Goal: Book appointment/travel/reservation

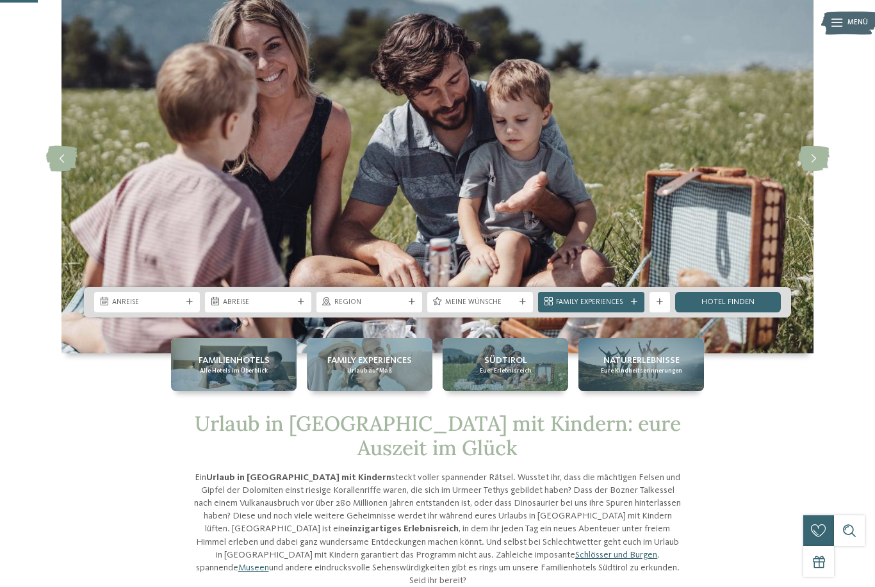
scroll to position [136, 0]
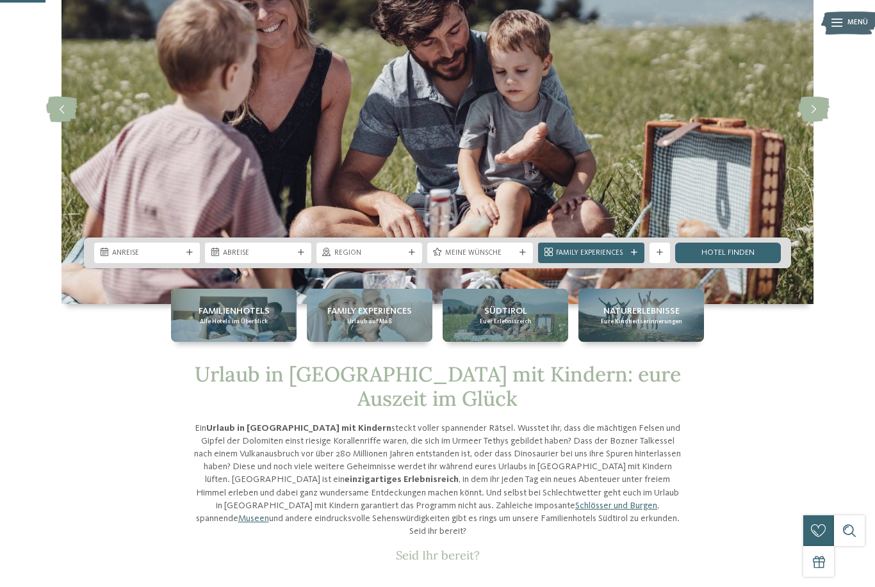
click at [146, 263] on div "Anreise" at bounding box center [147, 253] width 106 height 20
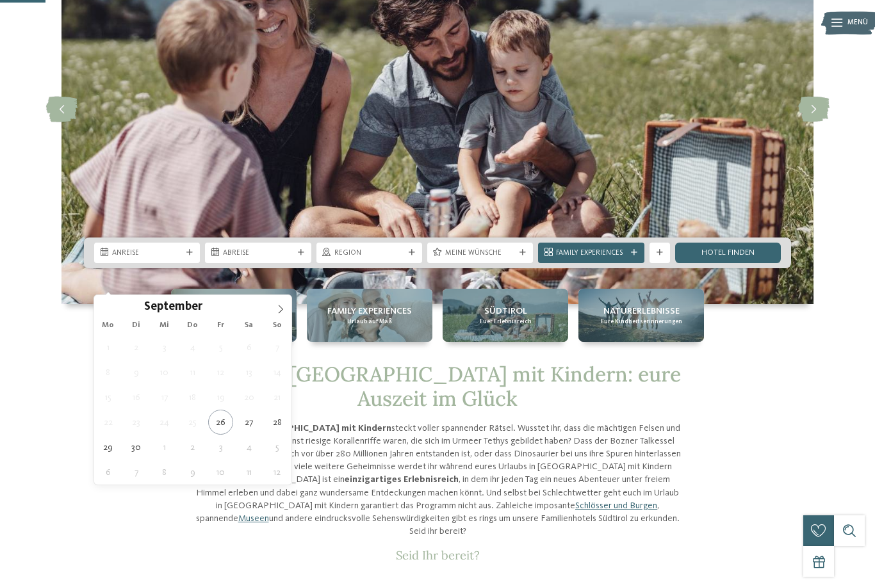
click at [278, 316] on span at bounding box center [281, 306] width 22 height 22
type div "[DATE]"
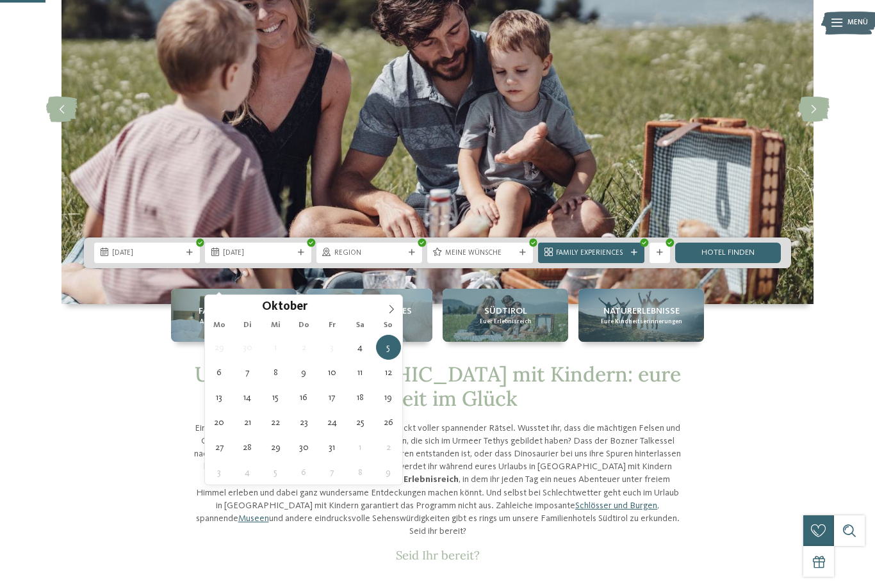
type div "[DATE]"
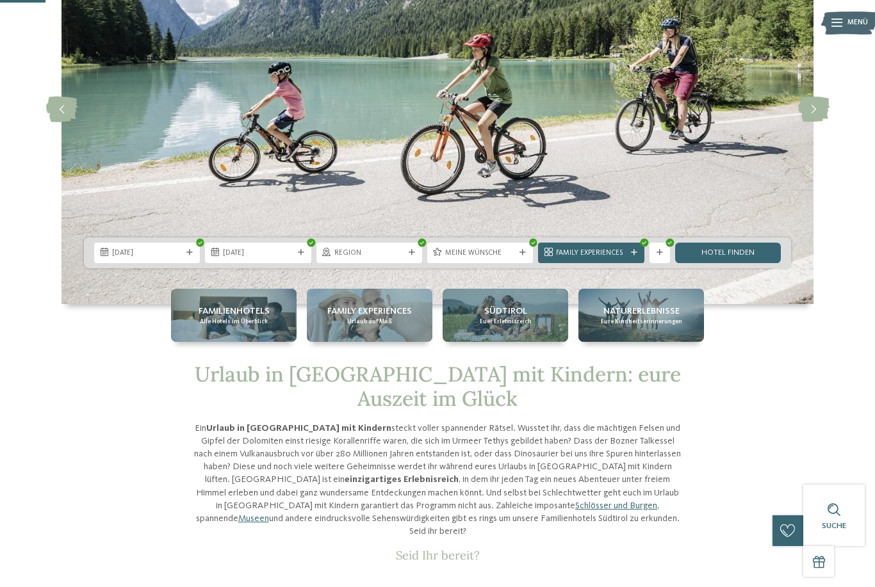
click at [510, 259] on span "Meine Wünsche" at bounding box center [480, 253] width 70 height 10
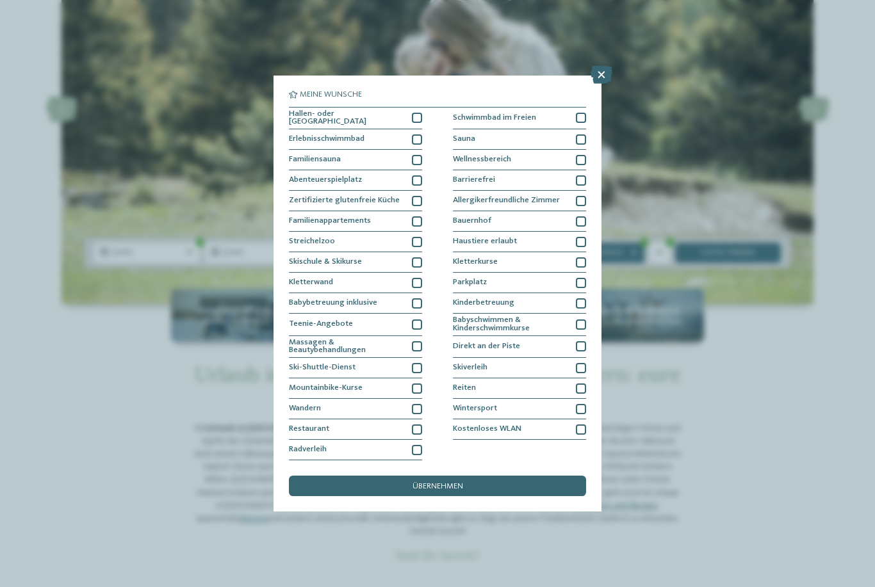
scroll to position [0, 0]
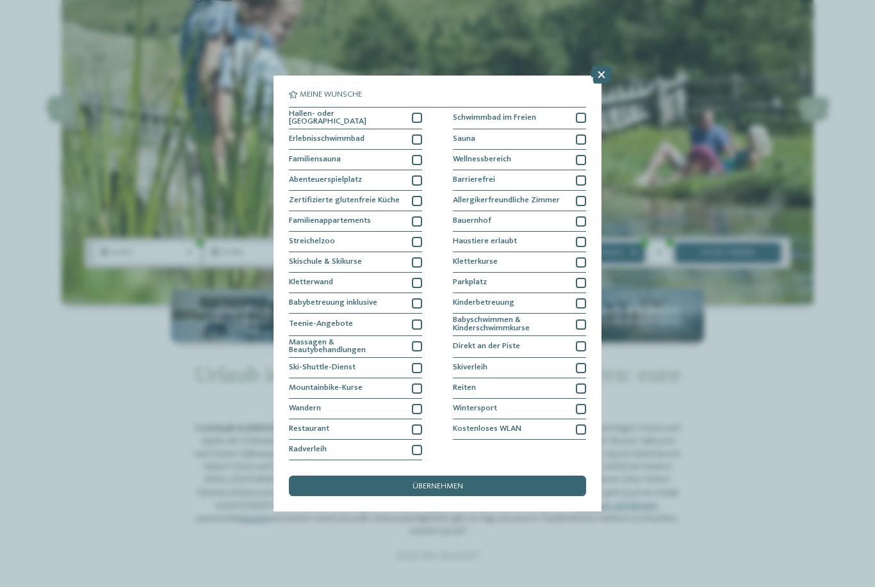
click at [600, 66] on icon at bounding box center [601, 75] width 22 height 18
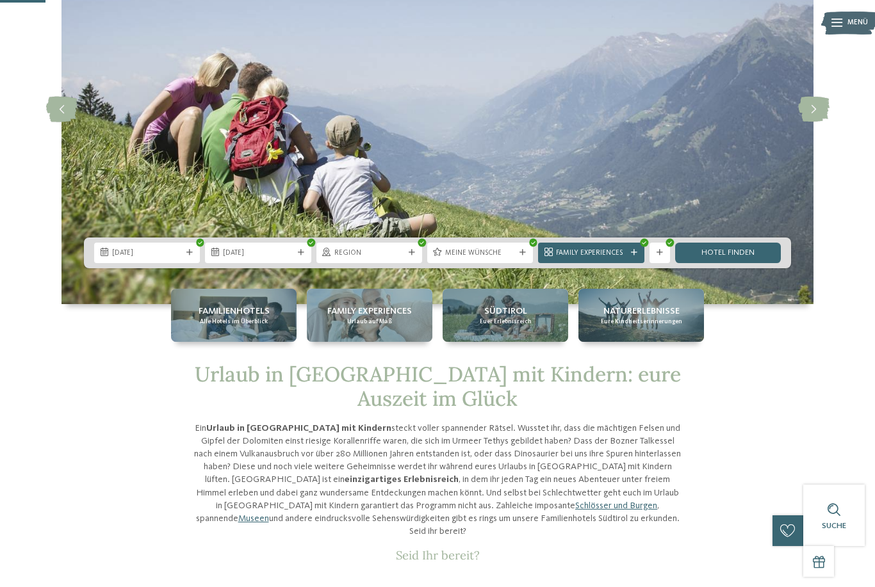
click at [635, 263] on div "Family Experiences" at bounding box center [591, 253] width 106 height 20
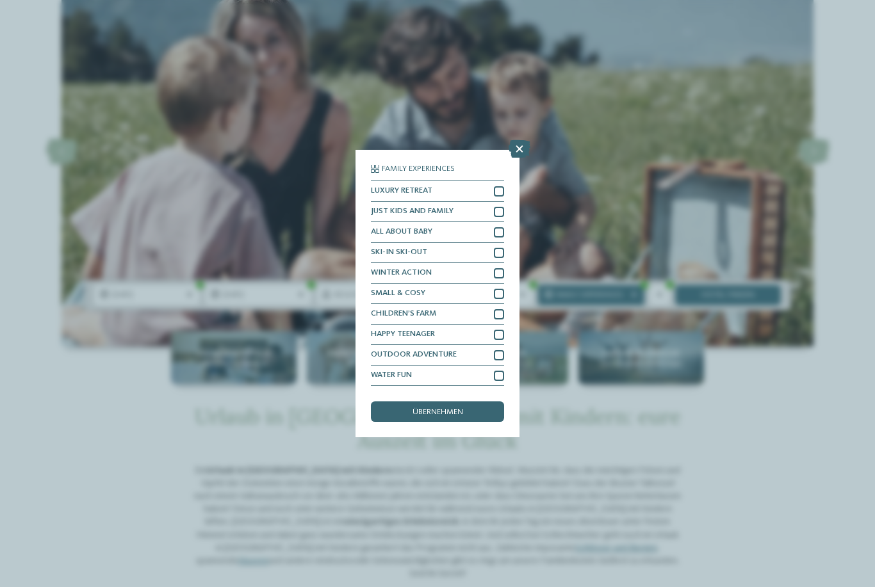
scroll to position [93, 0]
click at [522, 140] on icon at bounding box center [519, 149] width 22 height 18
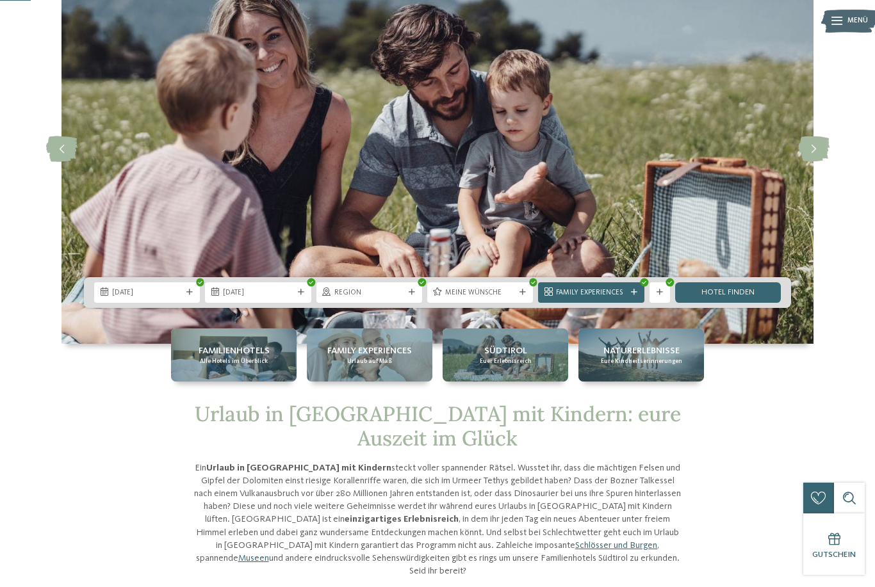
scroll to position [103, 0]
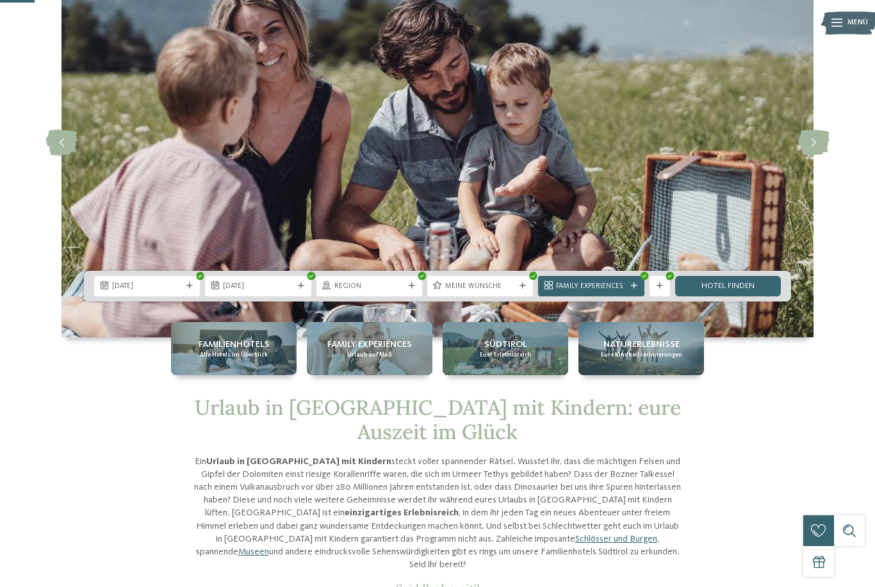
click at [761, 296] on link "Hotel finden" at bounding box center [728, 286] width 106 height 20
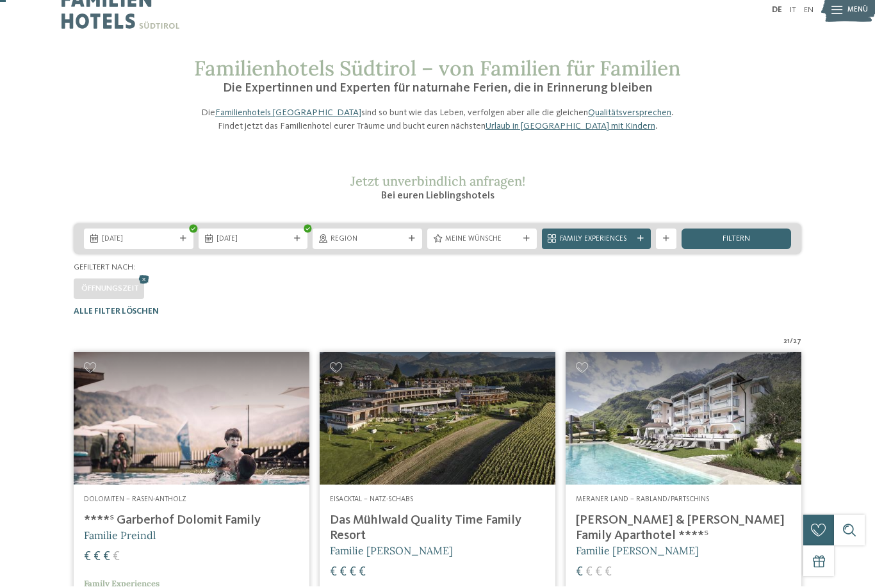
scroll to position [18, 0]
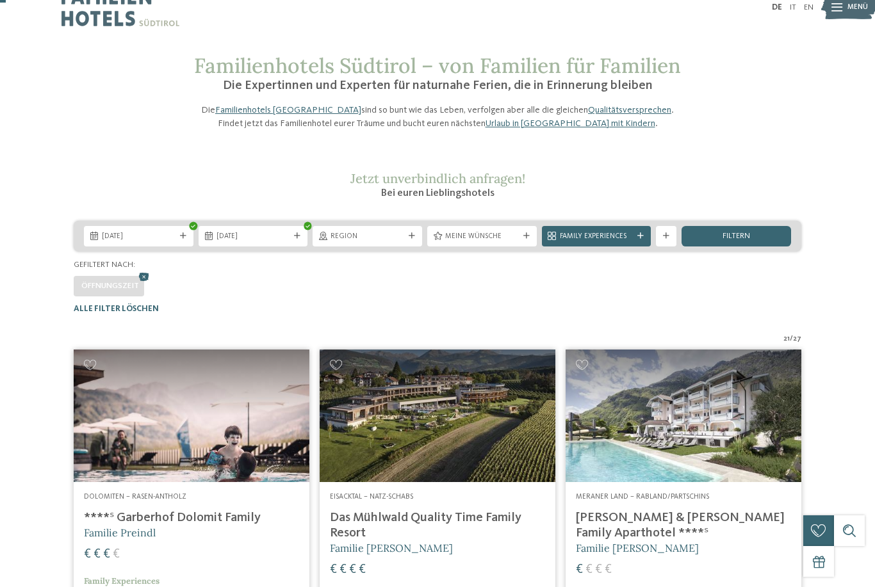
click at [750, 246] on div "filtern" at bounding box center [735, 236] width 109 height 20
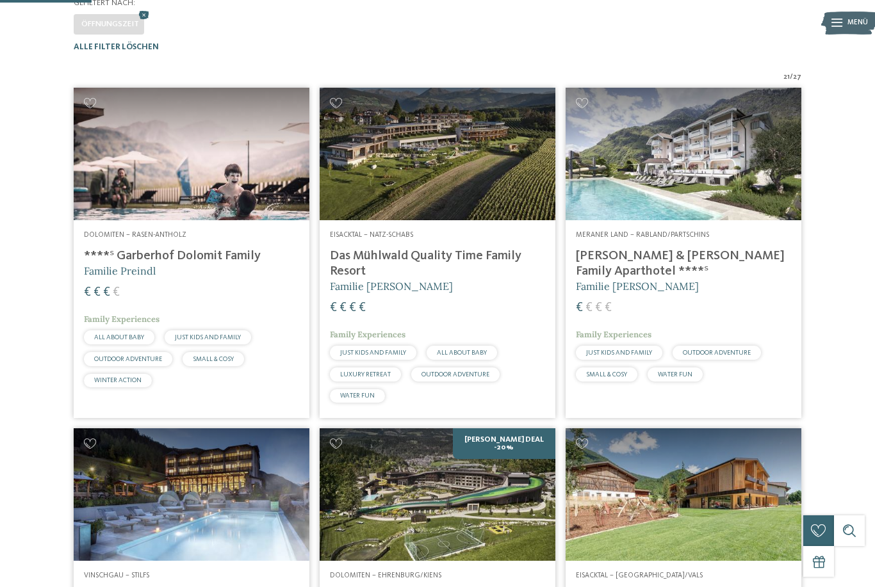
scroll to position [279, 0]
click at [711, 278] on h4 "[PERSON_NAME] & [PERSON_NAME] Family Aparthotel ****ˢ" at bounding box center [683, 264] width 215 height 31
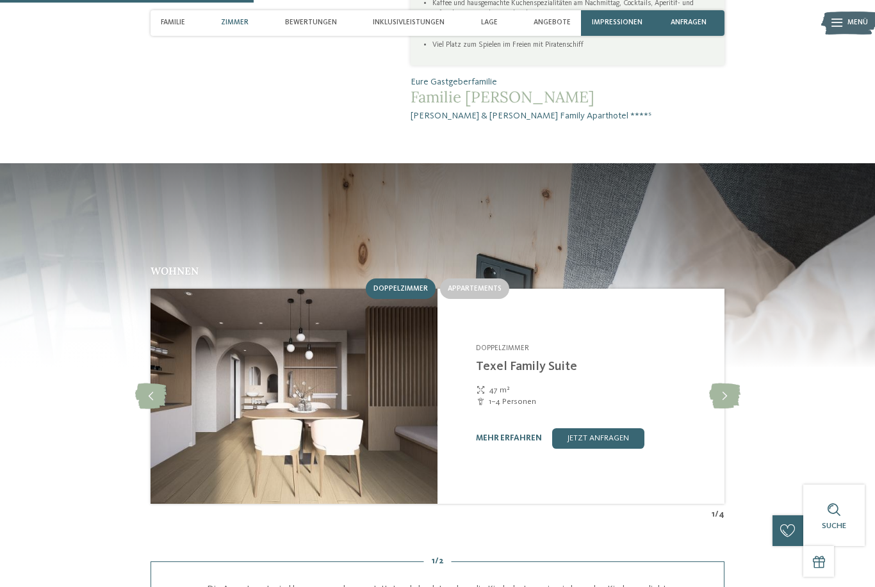
scroll to position [1010, 0]
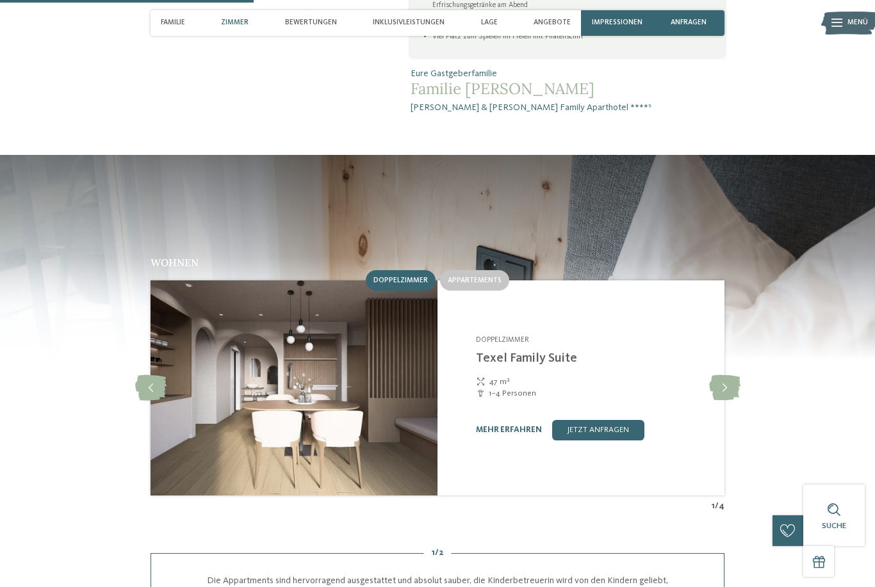
click at [722, 375] on icon at bounding box center [724, 388] width 31 height 26
click at [725, 375] on icon at bounding box center [724, 388] width 31 height 26
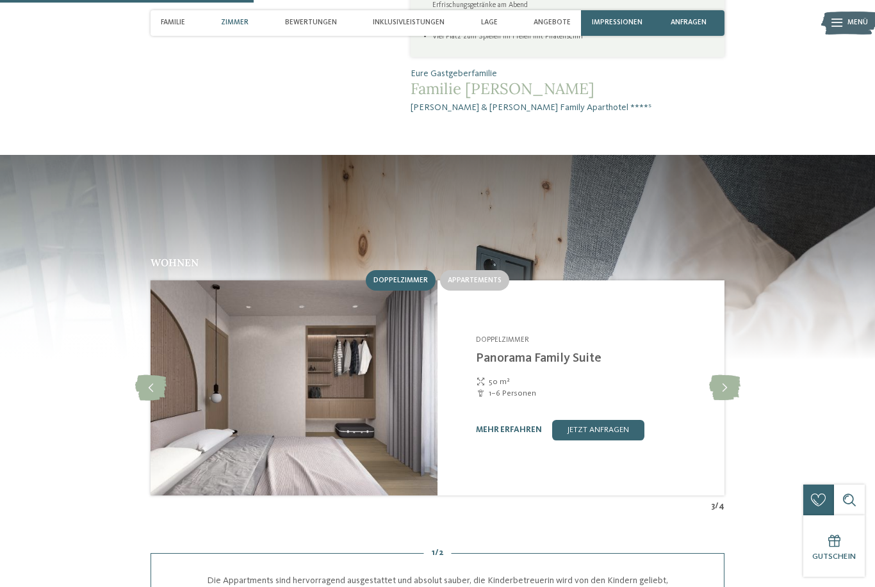
click at [474, 280] on div "Familienapparthotel Heidi **** Rabland/Partschins - Meraner Land Doppelzimmer P…" at bounding box center [580, 387] width 287 height 215
click at [482, 277] on span "Appartements" at bounding box center [475, 281] width 54 height 8
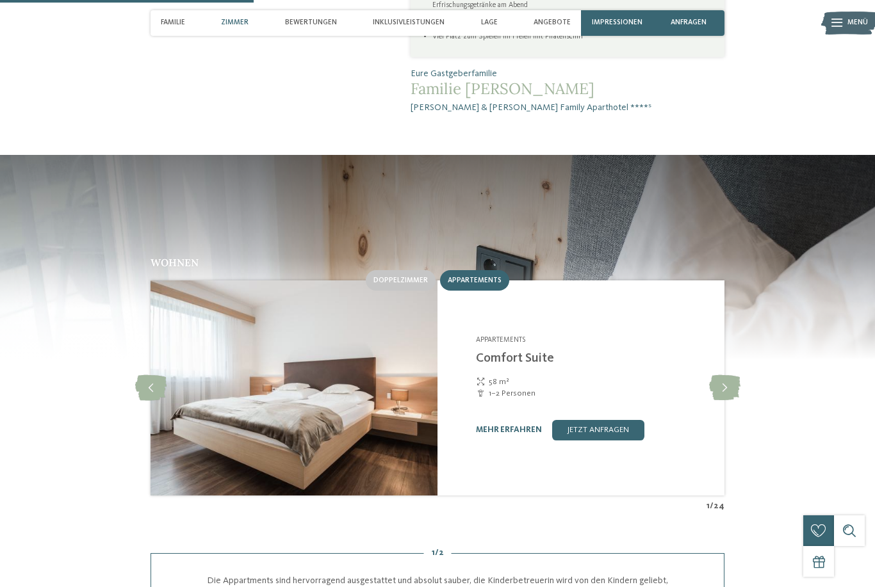
click at [729, 375] on icon at bounding box center [724, 388] width 31 height 26
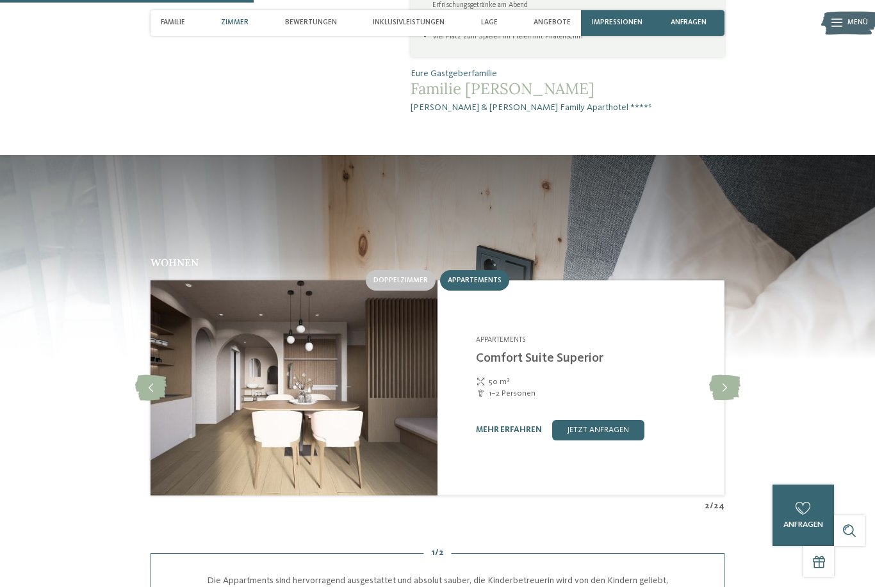
click at [717, 375] on icon at bounding box center [724, 388] width 31 height 26
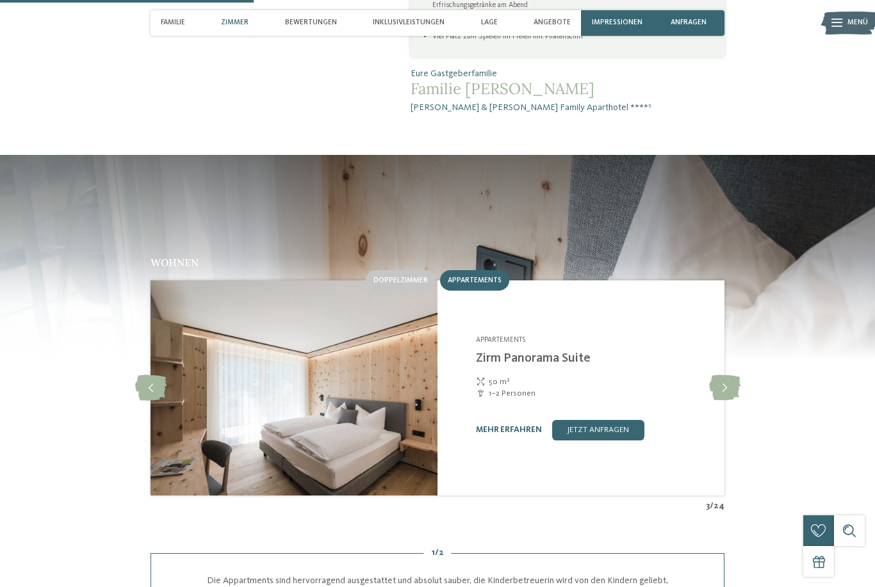
click at [722, 375] on icon at bounding box center [724, 388] width 31 height 26
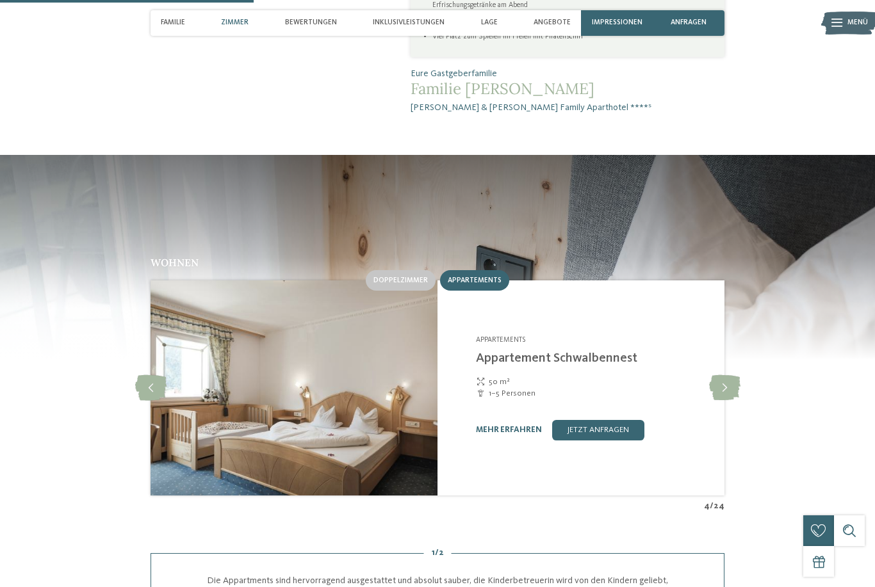
click at [719, 375] on icon at bounding box center [724, 388] width 31 height 26
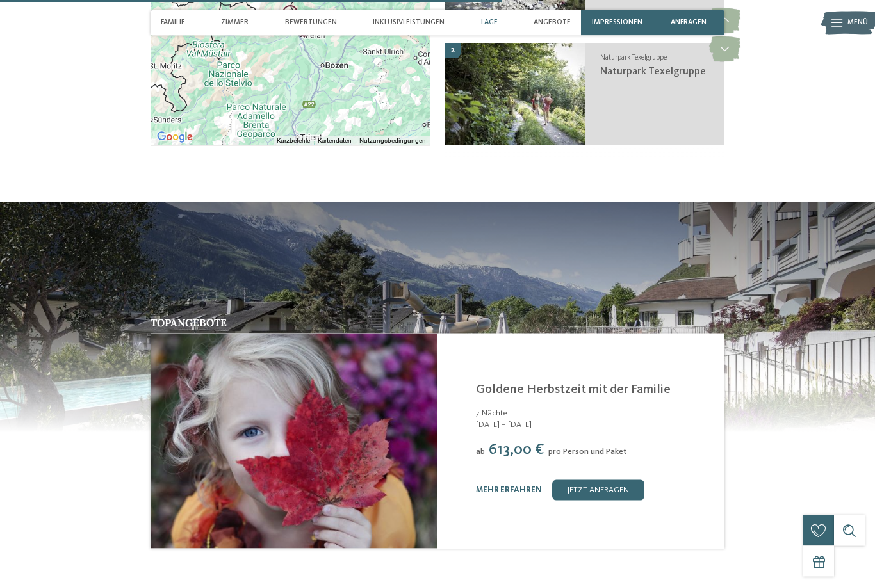
scroll to position [2004, 0]
